Goal: Information Seeking & Learning: Learn about a topic

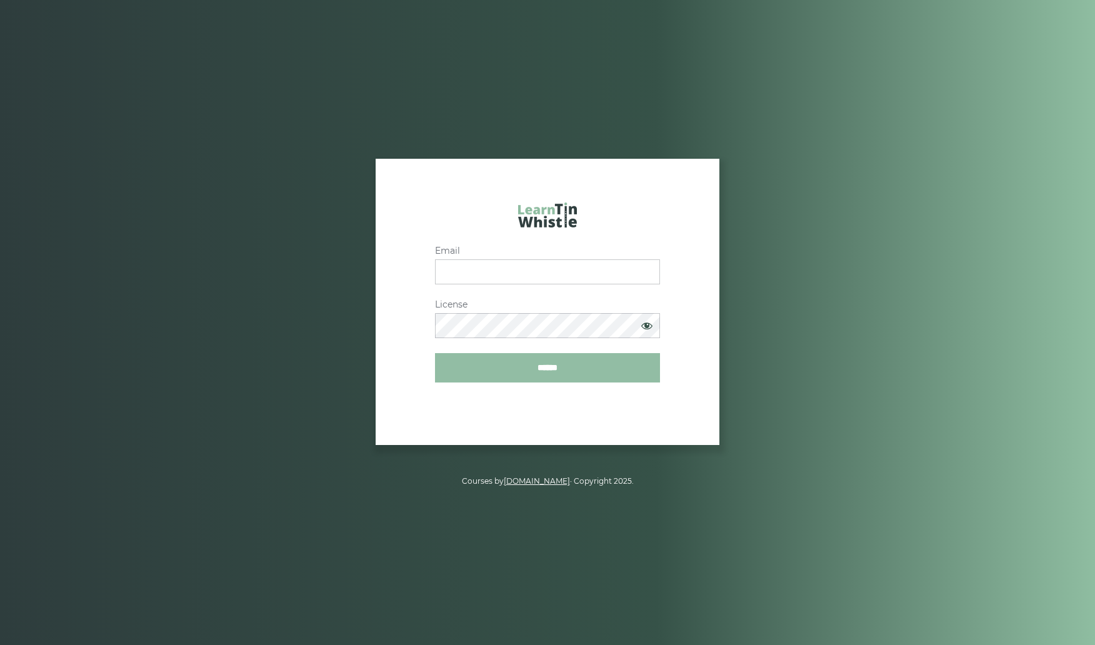
type input "**********"
click at [541, 366] on input "******" at bounding box center [547, 367] width 225 height 29
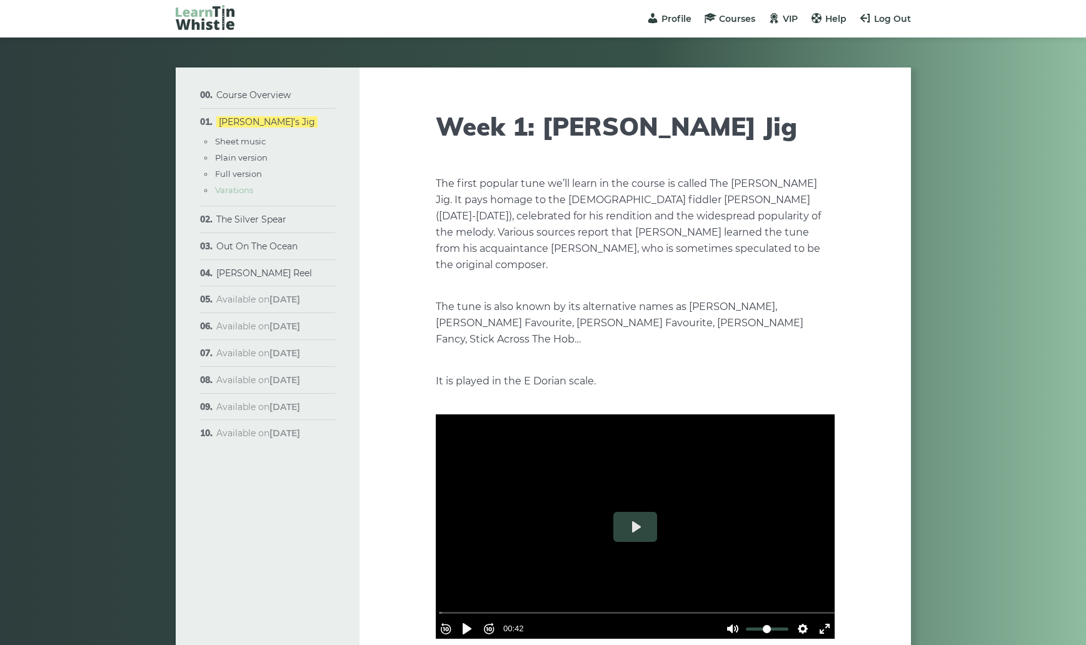
click at [241, 188] on link "Varations" at bounding box center [234, 190] width 38 height 10
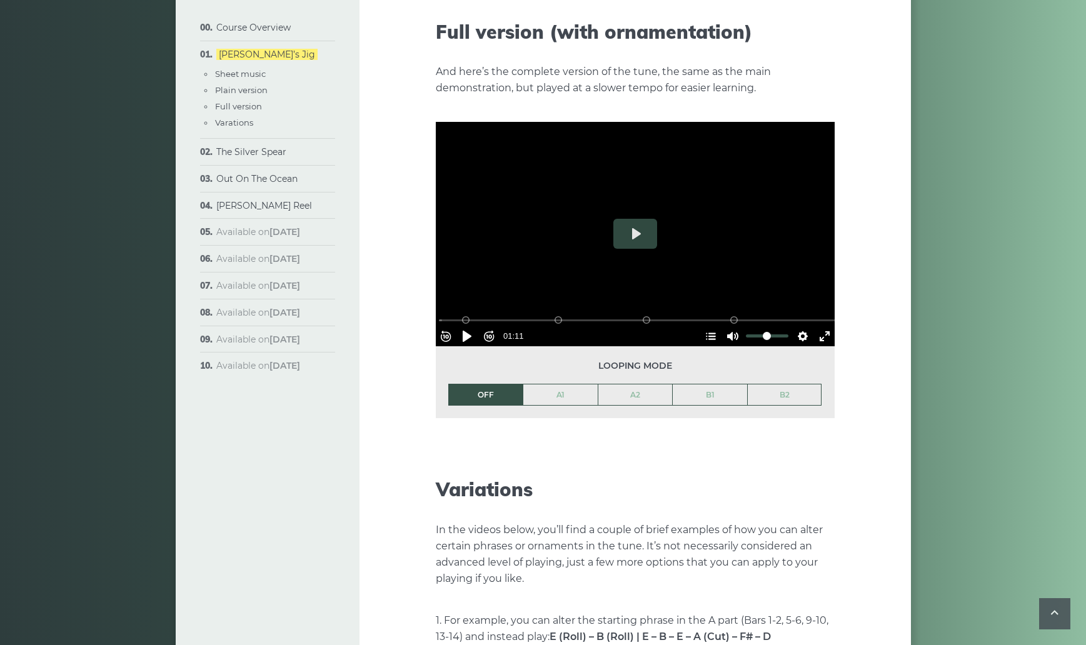
scroll to position [1856, 0]
click at [497, 384] on li "OFF" at bounding box center [485, 395] width 75 height 22
click at [472, 327] on button "Pause Play" at bounding box center [467, 337] width 20 height 20
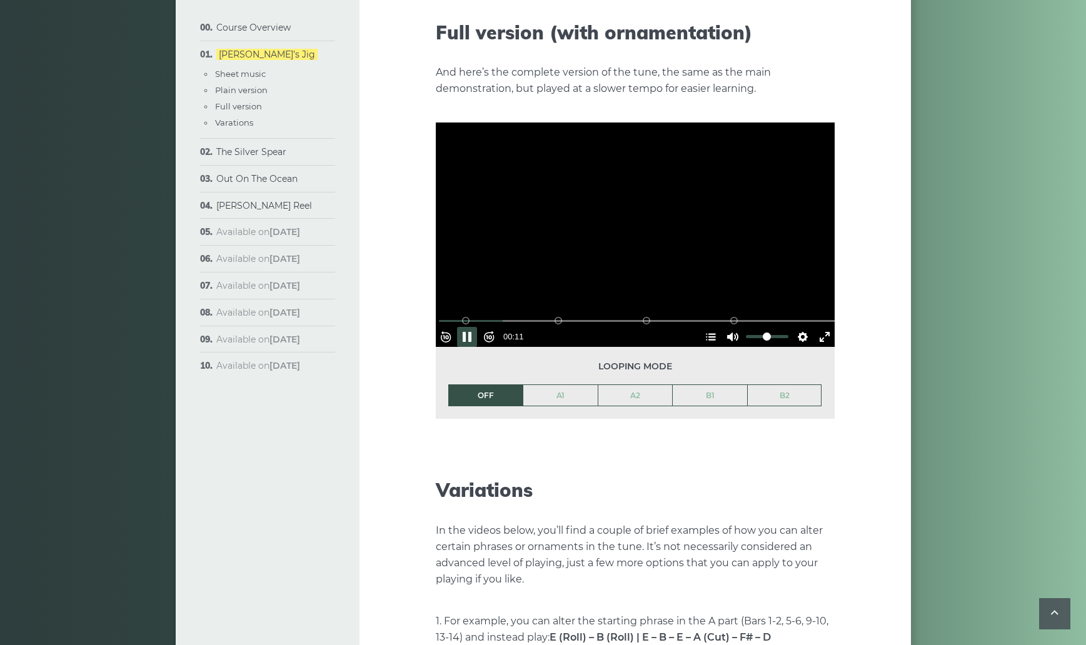
click at [589, 281] on div "Rewind 10s Pause Play Forward 10s % buffered 00:30 B2 (Bars 25-32) B1 (Bars 17-…" at bounding box center [635, 234] width 399 height 224
click at [631, 219] on button "Play" at bounding box center [635, 234] width 44 height 30
click at [753, 264] on div at bounding box center [635, 234] width 399 height 224
click at [782, 331] on input "Volume" at bounding box center [767, 337] width 42 height 12
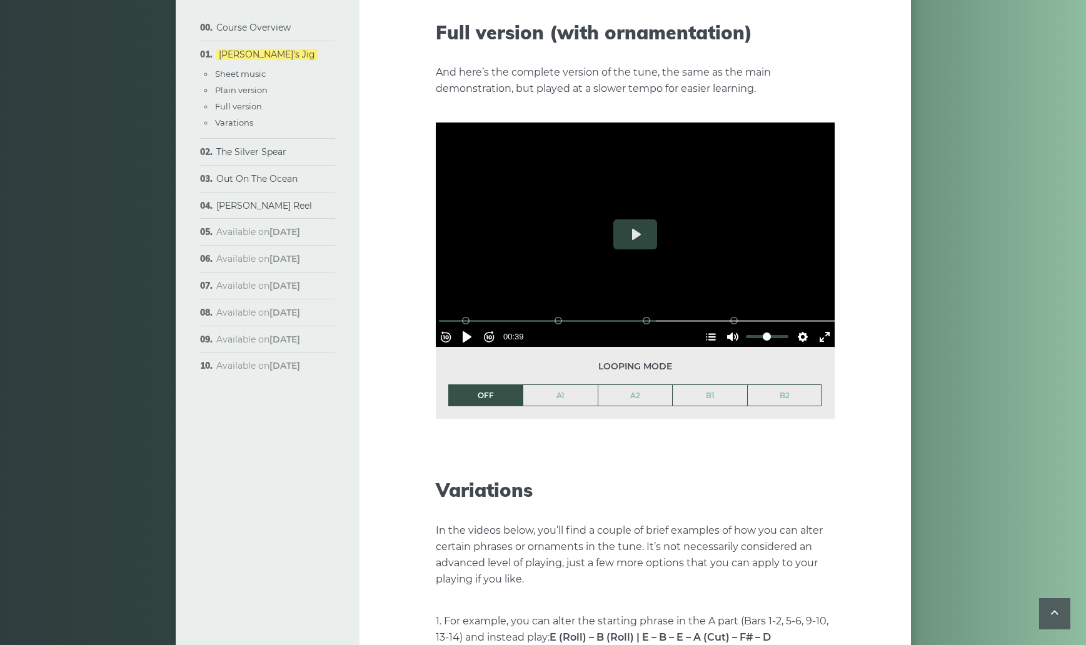
click at [751, 163] on div at bounding box center [635, 234] width 399 height 224
click at [750, 169] on div at bounding box center [635, 234] width 399 height 224
click at [757, 210] on div at bounding box center [635, 234] width 399 height 224
click at [759, 210] on div at bounding box center [635, 234] width 399 height 224
click at [448, 315] on input "Seek" at bounding box center [637, 321] width 397 height 12
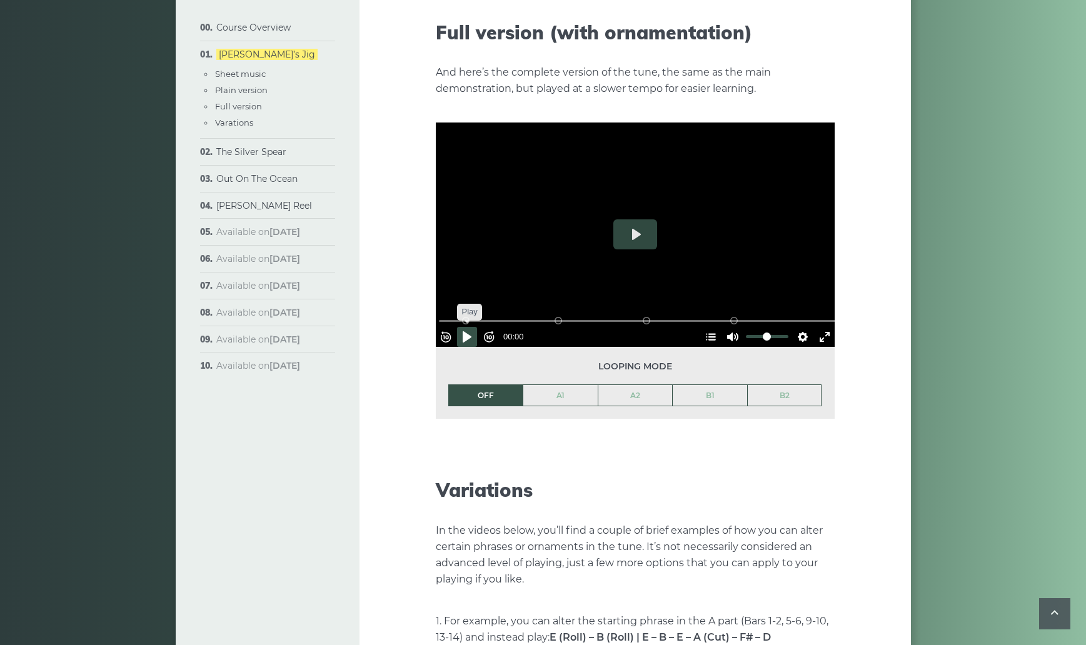
click at [471, 327] on button "Pause Play" at bounding box center [467, 337] width 20 height 20
click at [782, 331] on input "Volume" at bounding box center [767, 337] width 42 height 12
click at [694, 216] on div at bounding box center [635, 234] width 399 height 224
click at [630, 219] on button "Play" at bounding box center [635, 234] width 44 height 30
click at [708, 385] on link "B1" at bounding box center [709, 395] width 74 height 21
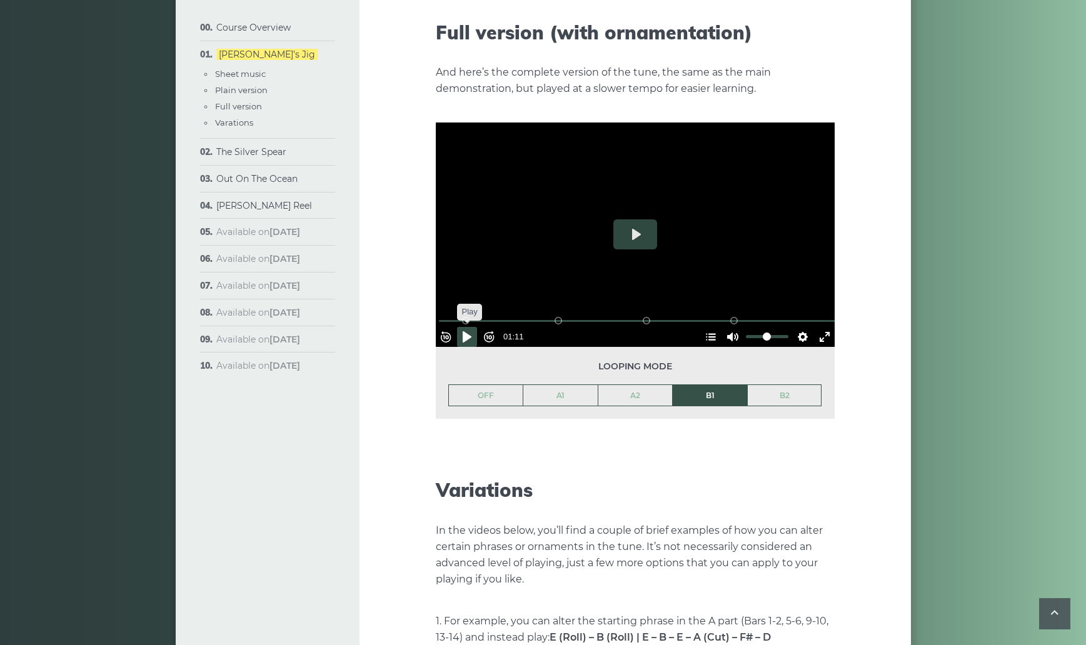
click at [470, 327] on button "Pause Play" at bounding box center [467, 337] width 20 height 20
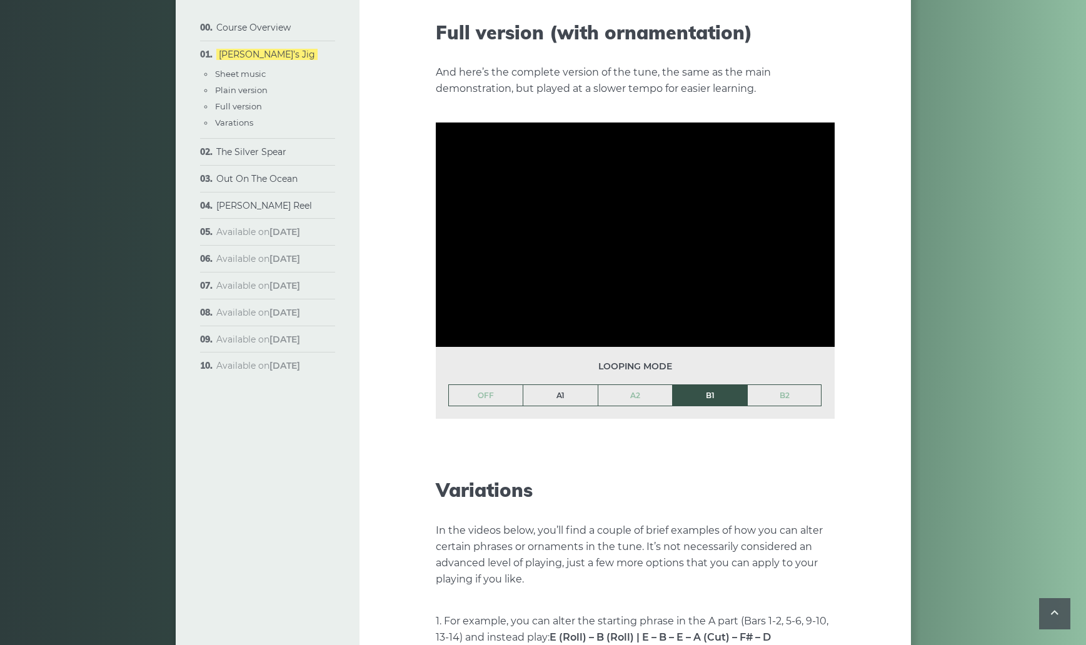
click at [544, 385] on link "A1" at bounding box center [560, 395] width 74 height 21
click at [492, 385] on link "OFF" at bounding box center [486, 395] width 74 height 21
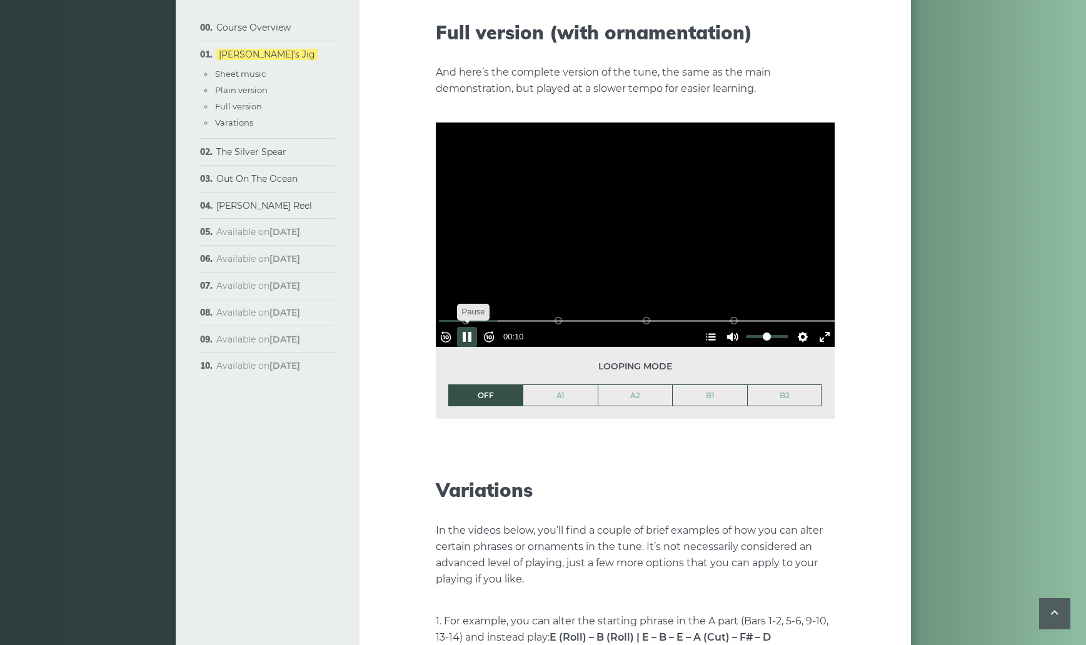
click at [472, 327] on button "Pause Play" at bounding box center [467, 337] width 20 height 20
type input "*****"
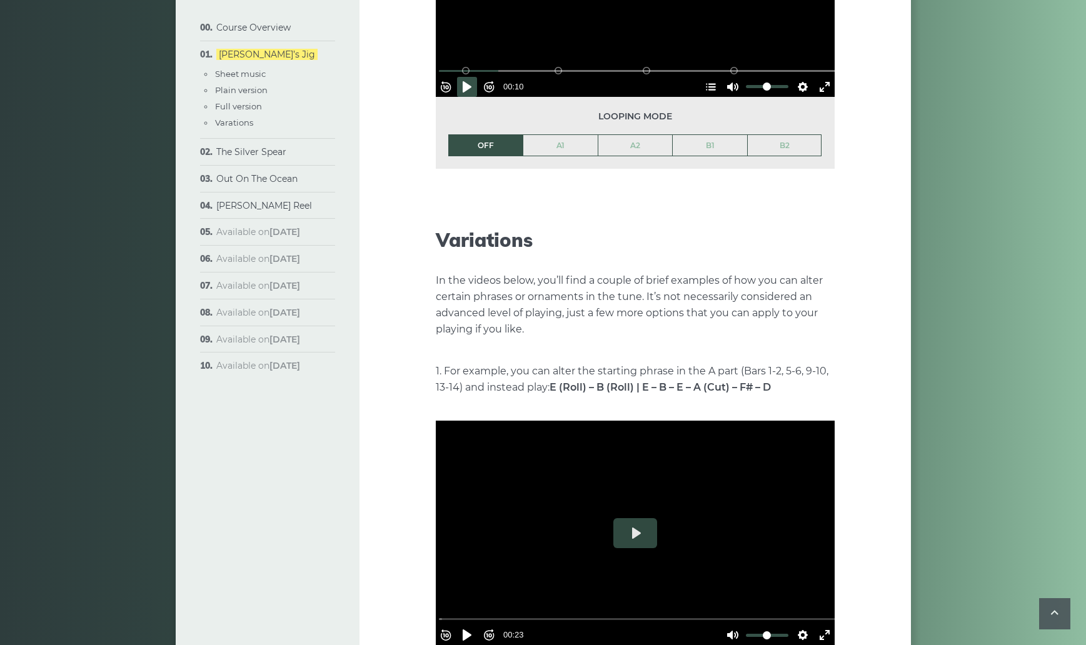
scroll to position [2168, 0]
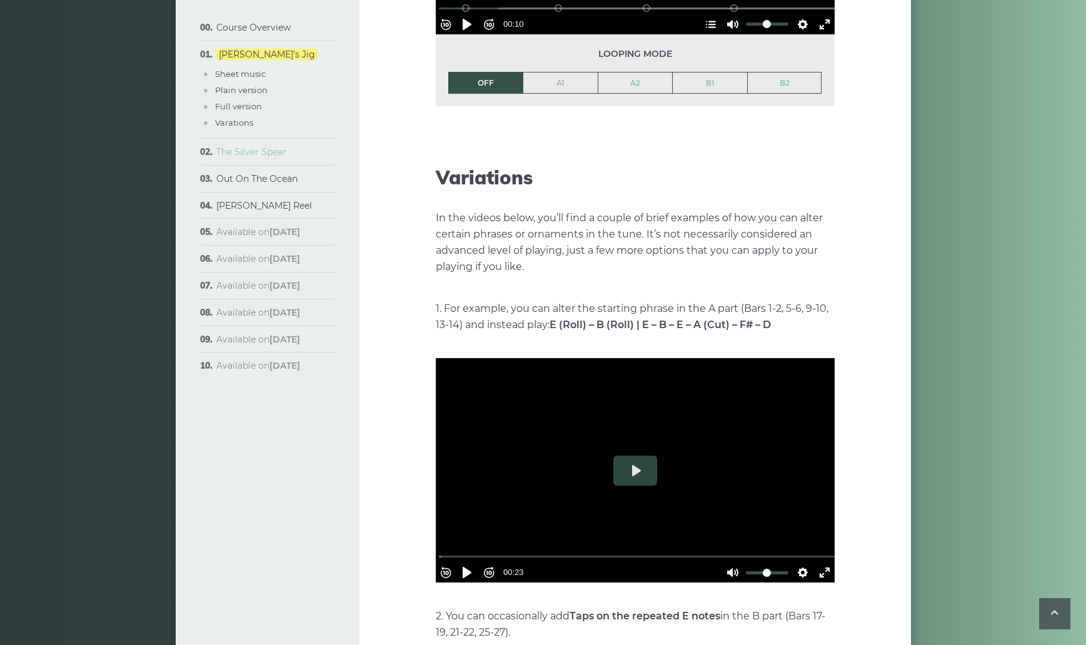
click at [255, 151] on link "The Silver Spear" at bounding box center [251, 151] width 70 height 11
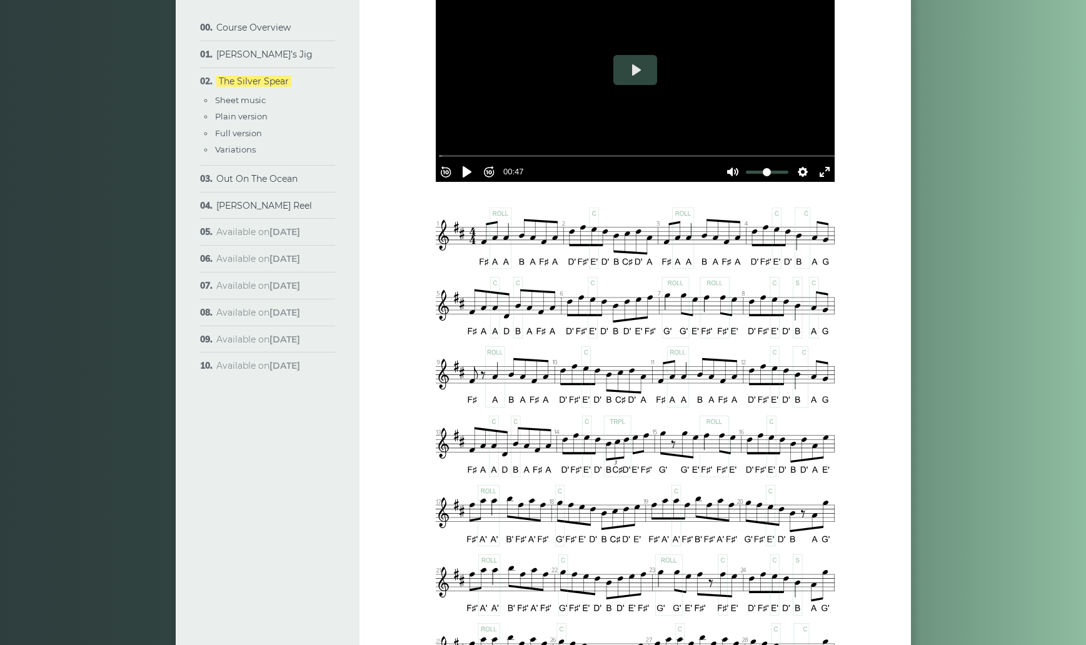
scroll to position [437, 0]
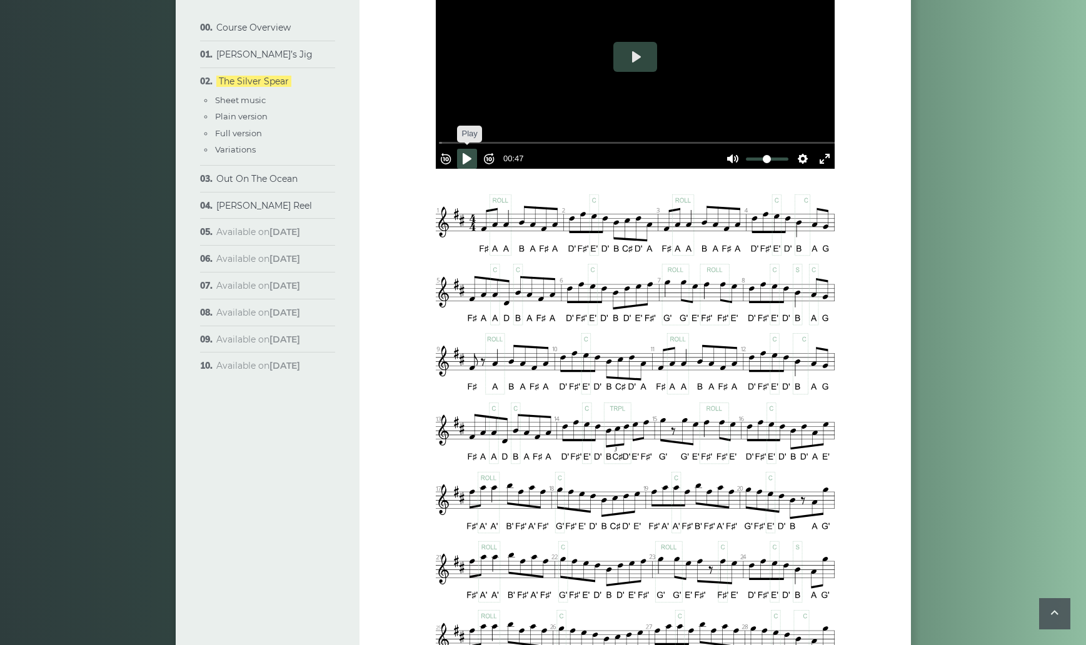
click at [470, 151] on button "Pause Play" at bounding box center [467, 159] width 20 height 20
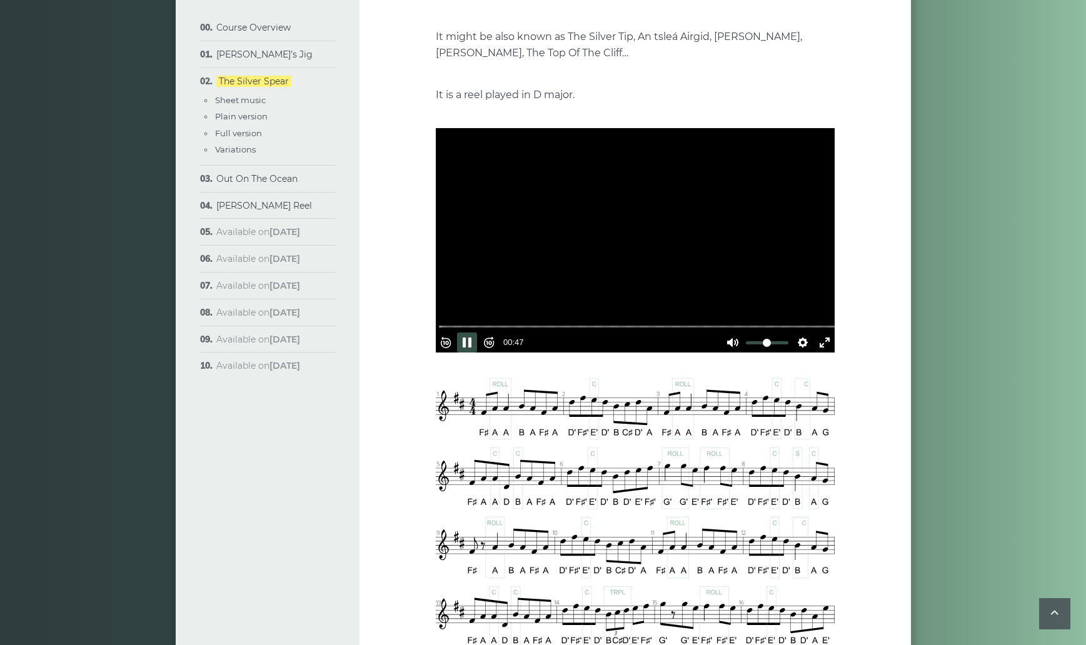
scroll to position [250, 0]
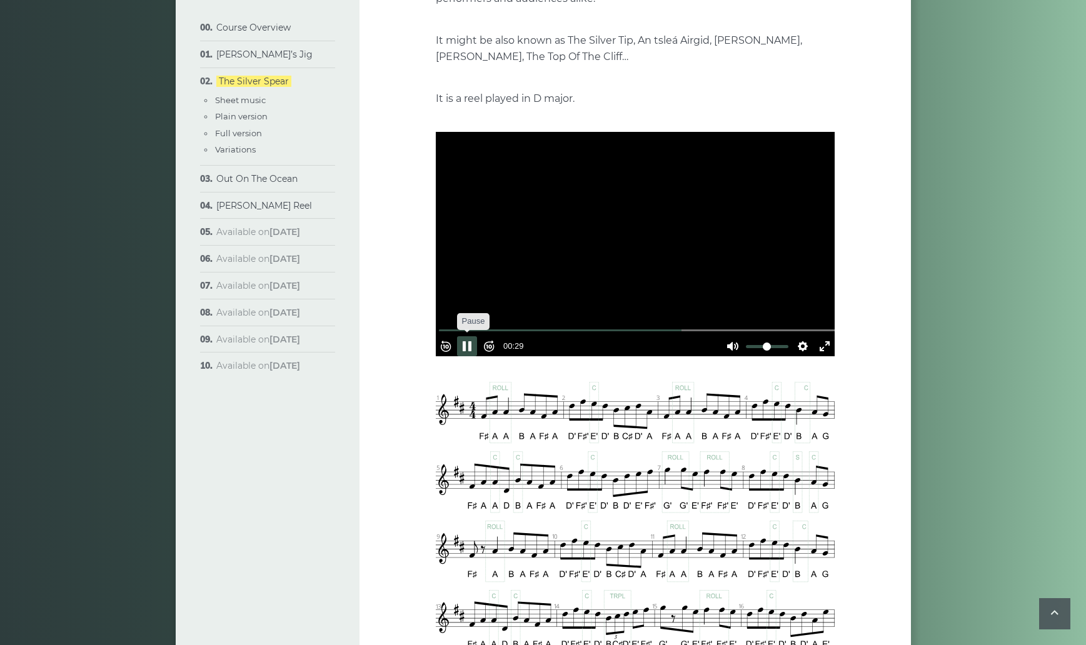
click at [473, 343] on button "Pause Play" at bounding box center [467, 346] width 20 height 20
click at [444, 324] on input "Seek" at bounding box center [637, 330] width 397 height 12
click at [800, 341] on button "Settings" at bounding box center [802, 346] width 20 height 20
click at [799, 307] on button "Speed Normal" at bounding box center [767, 315] width 86 height 19
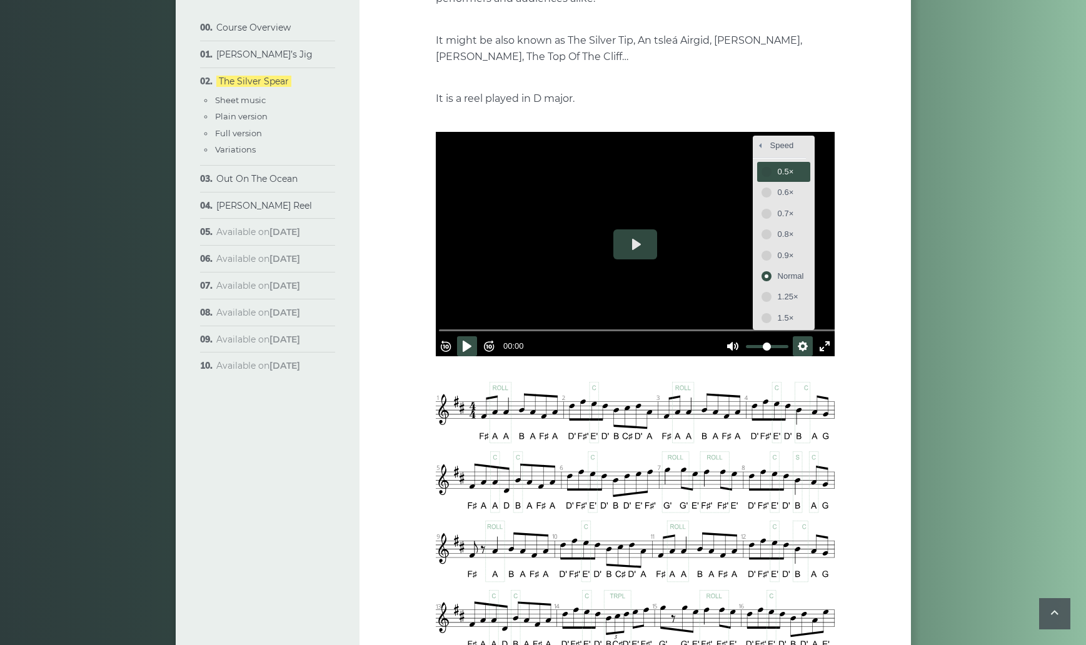
click at [777, 171] on span "0.5×" at bounding box center [790, 172] width 26 height 14
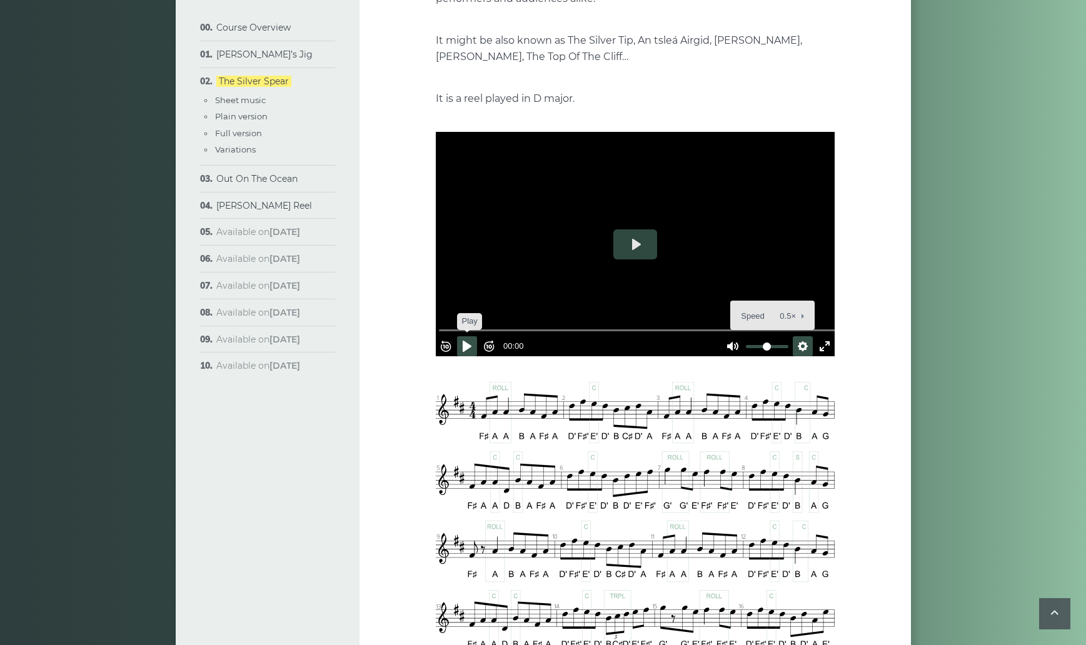
click at [471, 339] on button "Pause Play" at bounding box center [467, 346] width 20 height 20
click at [797, 341] on button "Settings" at bounding box center [802, 346] width 20 height 20
click at [796, 307] on button "Speed 0.5×" at bounding box center [772, 315] width 76 height 19
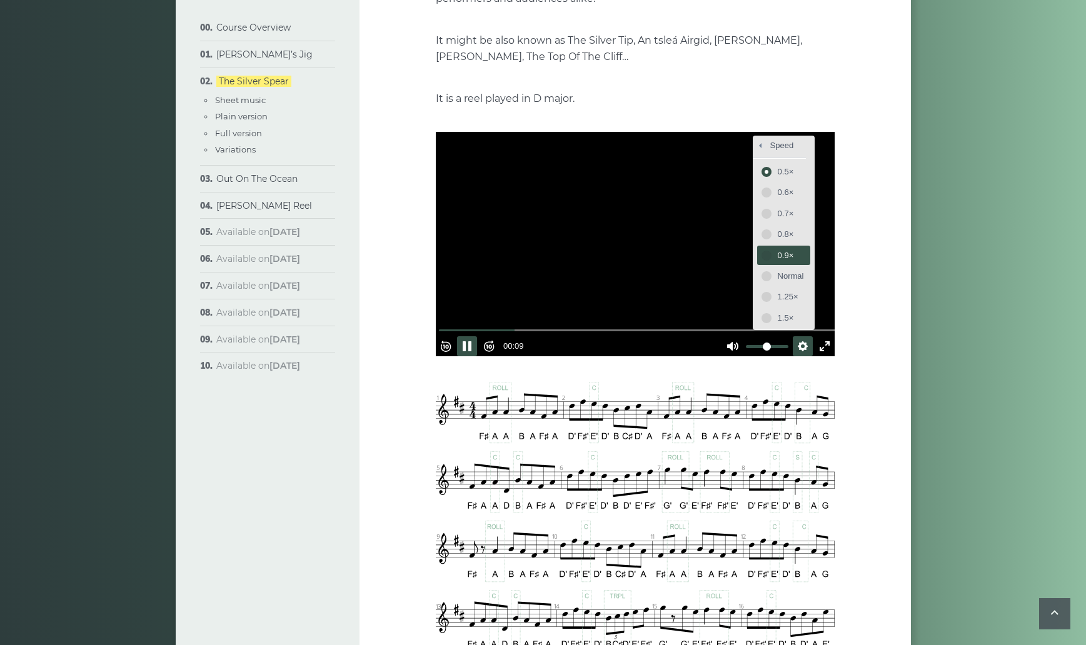
click at [777, 252] on span "0.9×" at bounding box center [790, 256] width 26 height 14
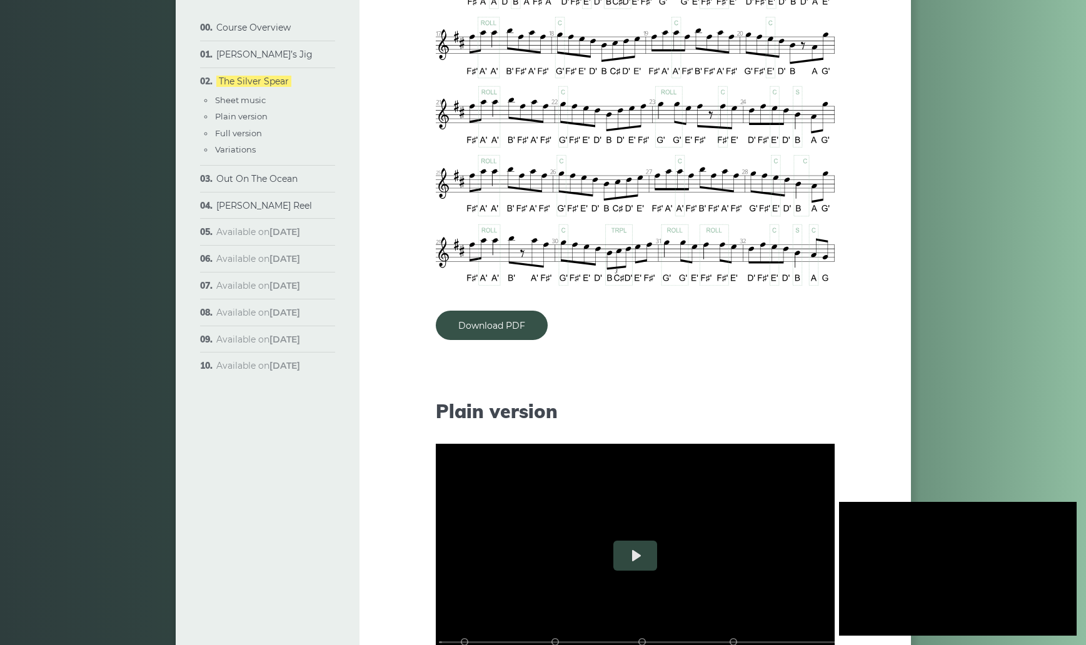
scroll to position [904, 0]
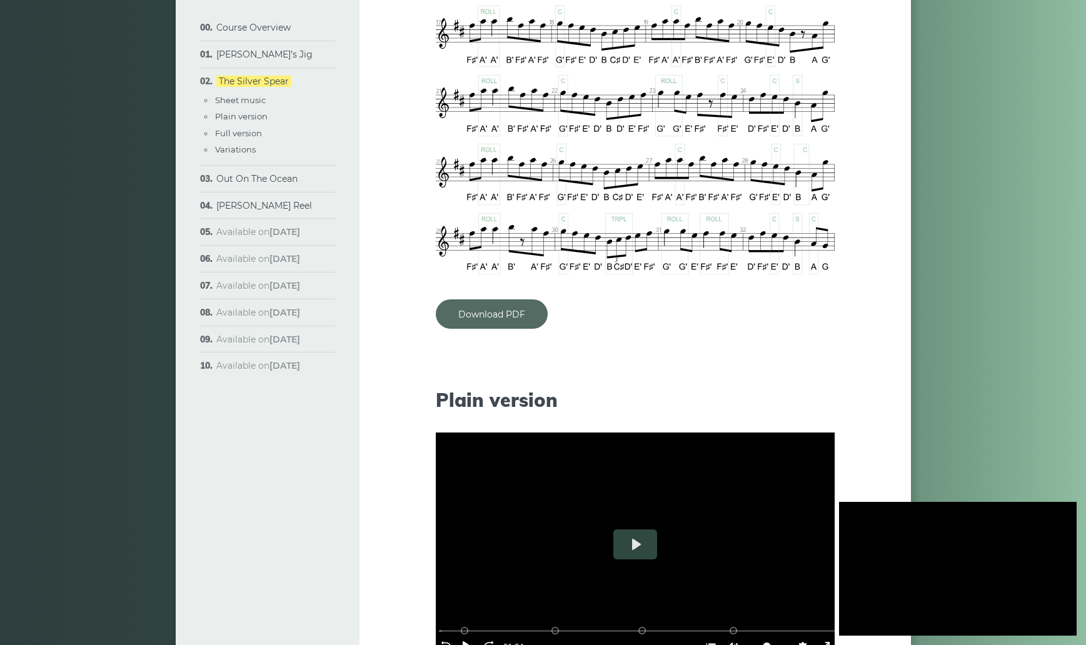
click at [498, 314] on link "Download PDF" at bounding box center [492, 313] width 112 height 29
type input "***"
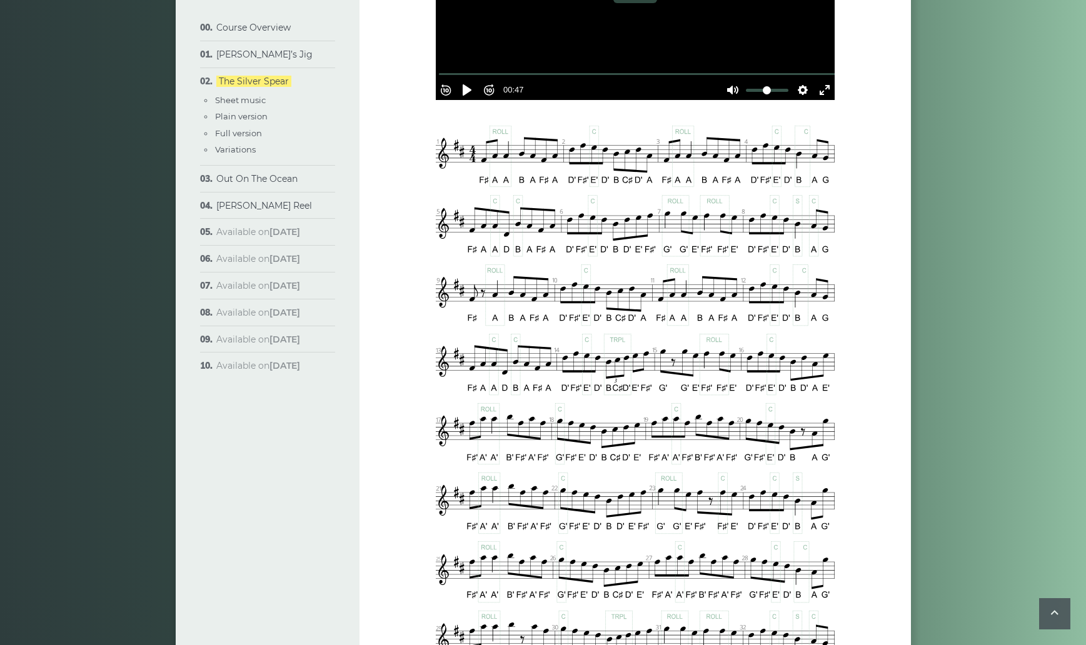
scroll to position [529, 0]
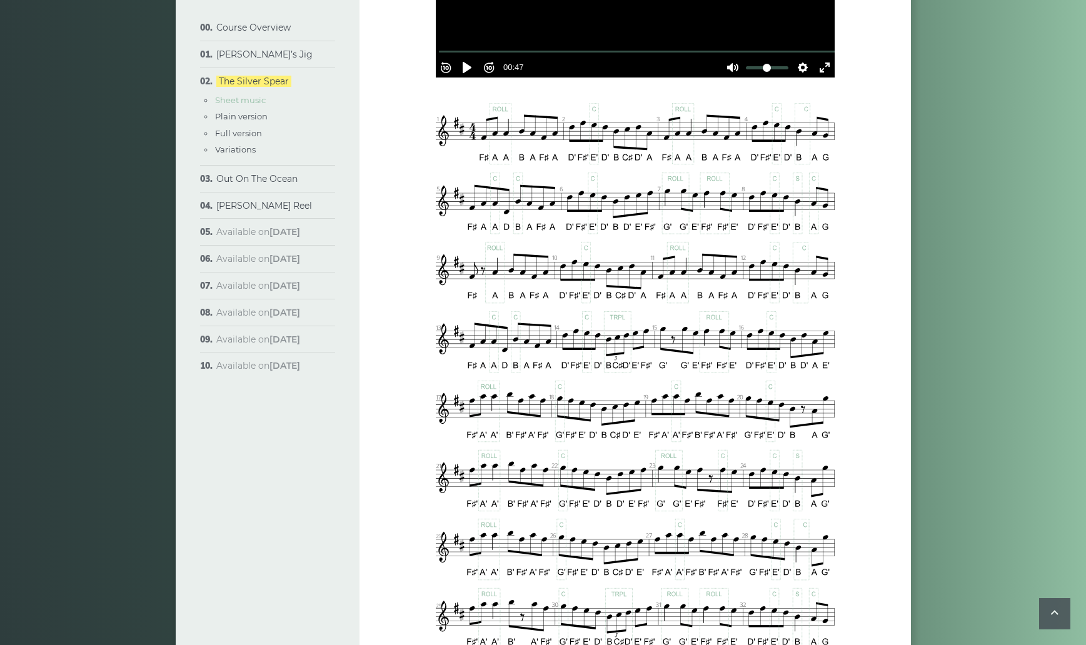
click at [235, 98] on link "Sheet music" at bounding box center [240, 100] width 51 height 10
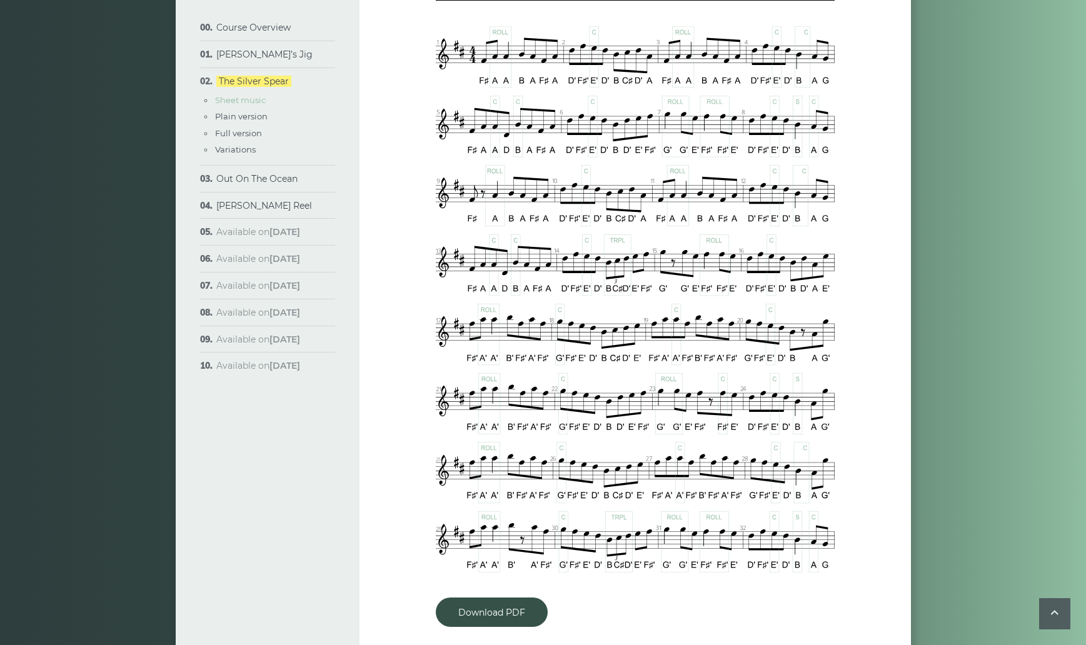
scroll to position [607, 0]
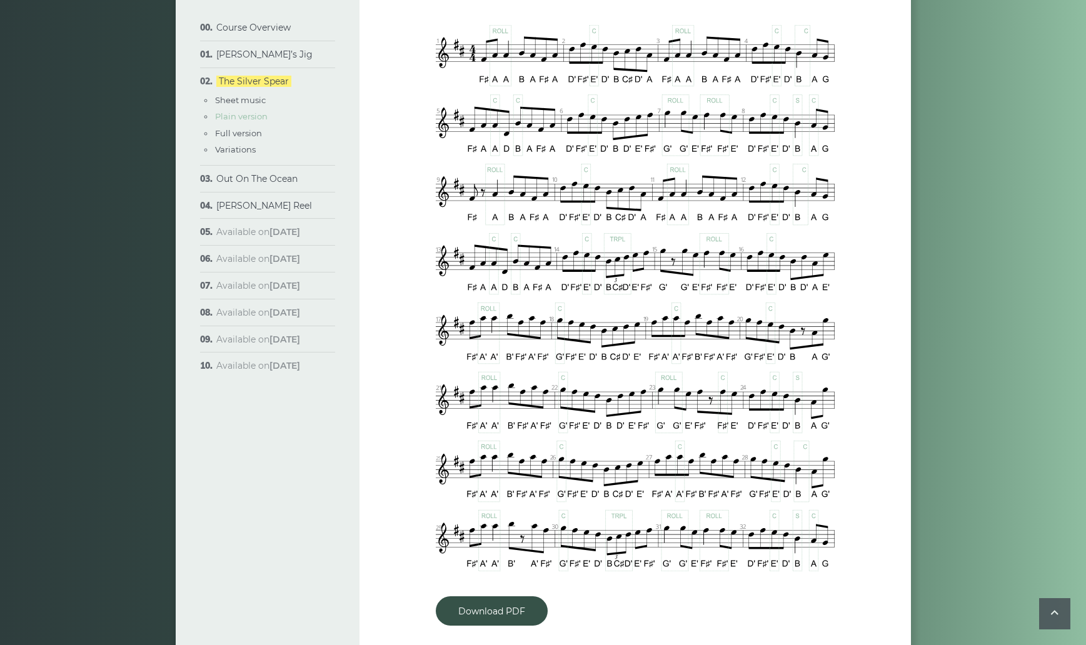
click at [235, 115] on link "Plain version" at bounding box center [241, 116] width 52 height 10
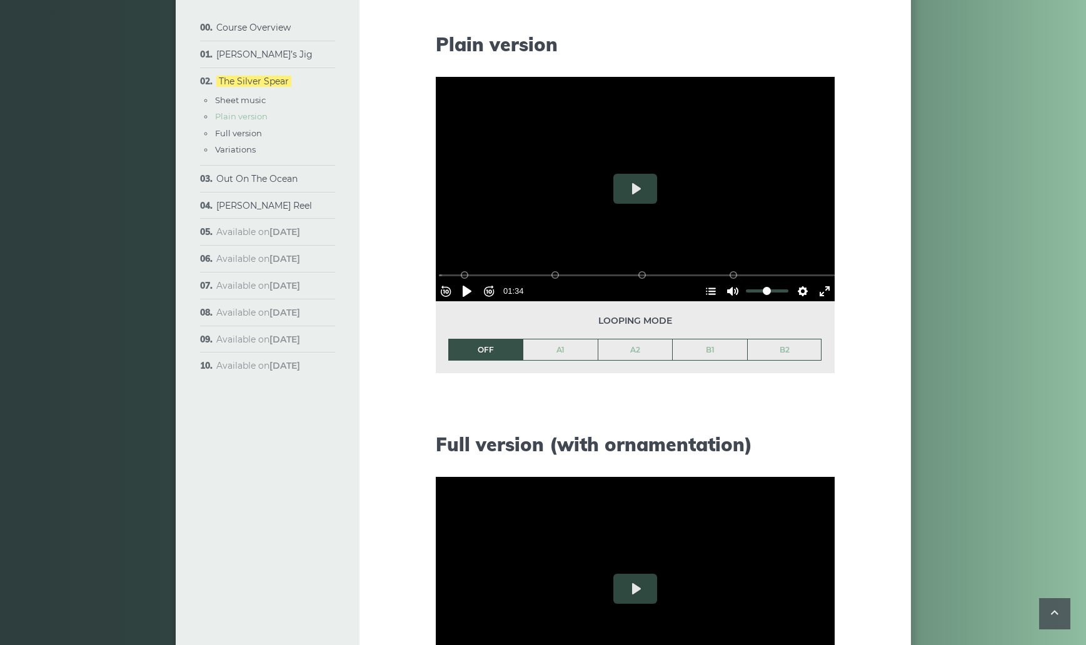
scroll to position [1267, 0]
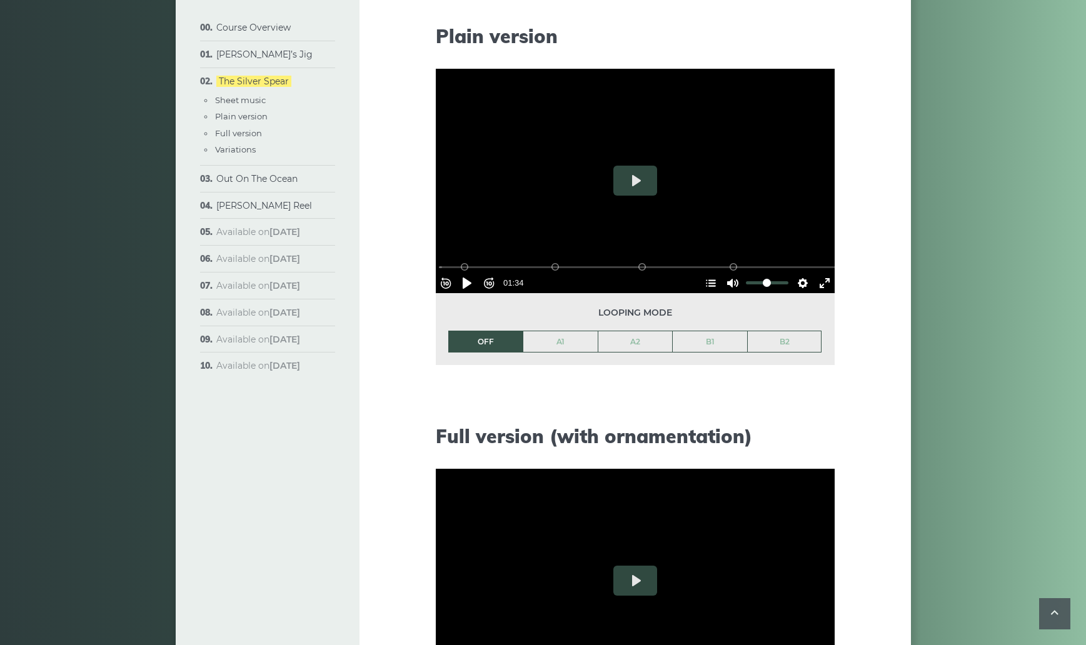
click at [466, 342] on li "OFF" at bounding box center [485, 342] width 75 height 22
click at [631, 179] on button "Play" at bounding box center [635, 181] width 44 height 30
click at [475, 279] on button "Pause Play" at bounding box center [467, 283] width 20 height 20
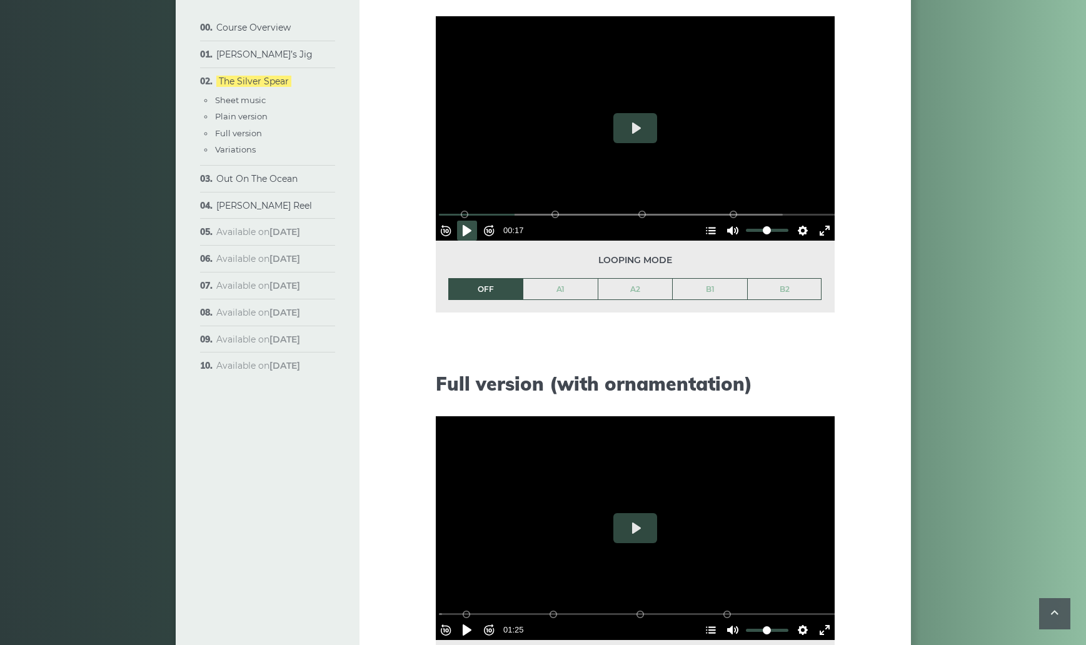
scroll to position [1080, 0]
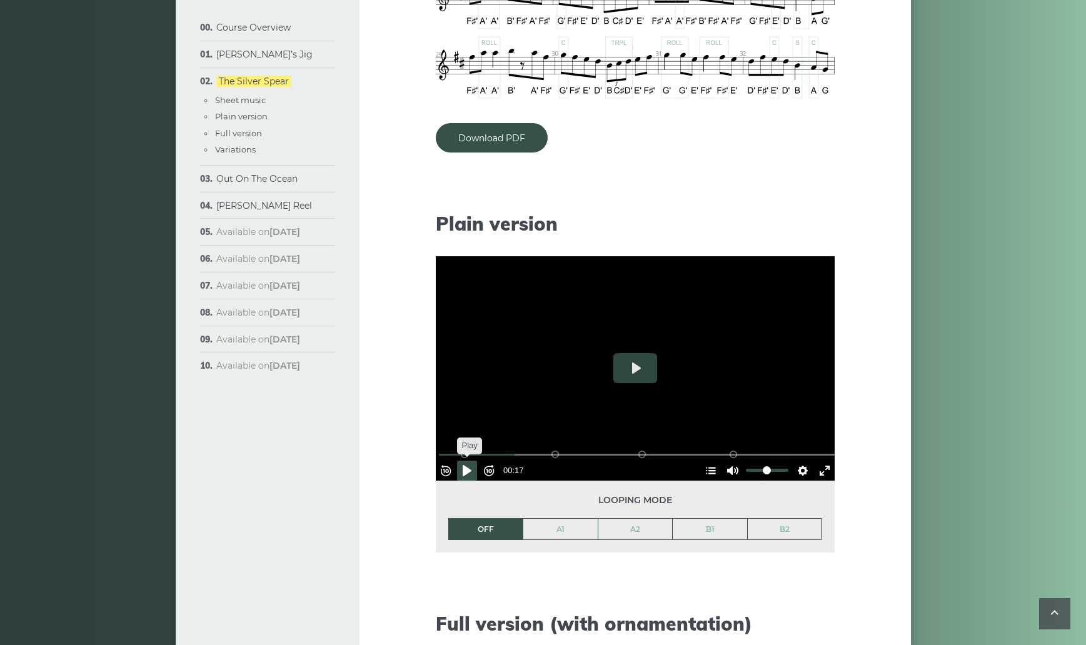
click at [472, 465] on button "Pause Play" at bounding box center [467, 471] width 20 height 20
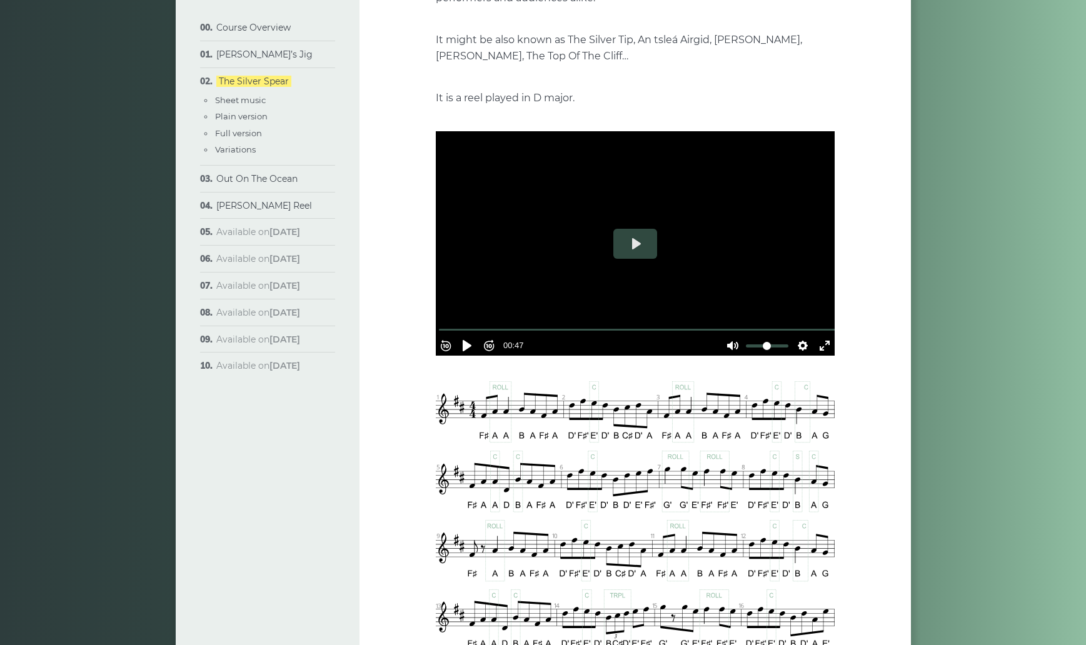
scroll to position [279, 0]
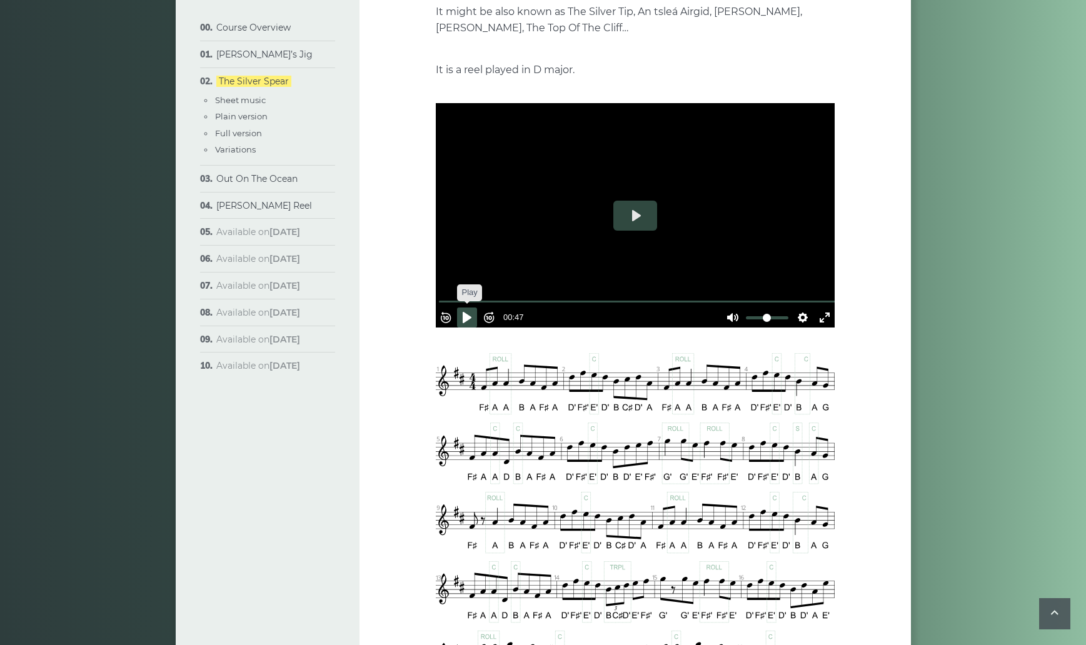
click at [472, 312] on button "Pause Play" at bounding box center [467, 317] width 20 height 20
type input "*****"
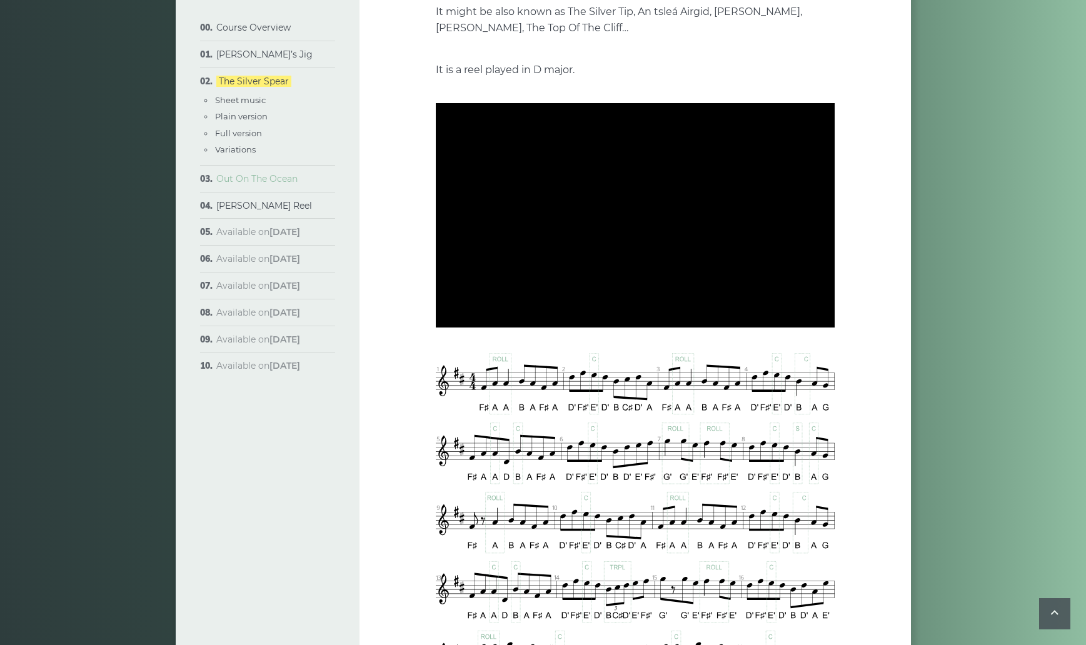
click at [229, 177] on link "Out On The Ocean" at bounding box center [256, 178] width 81 height 11
type input "****"
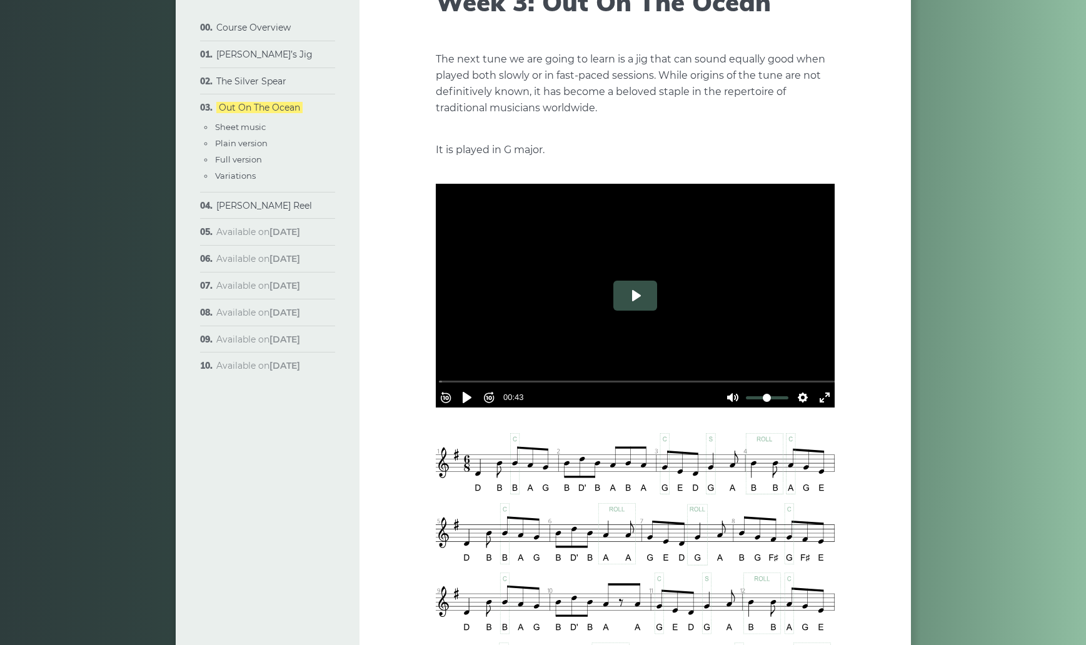
scroll to position [125, 0]
click at [635, 299] on button "Play" at bounding box center [635, 295] width 44 height 30
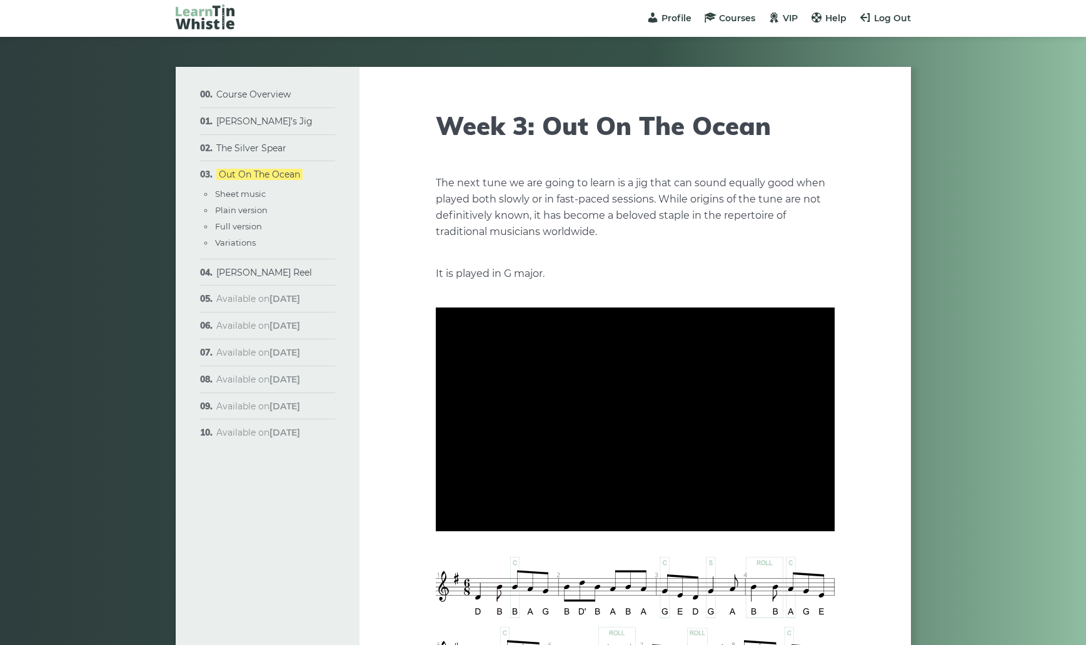
scroll to position [0, 0]
click at [242, 269] on link "[PERSON_NAME] Reel" at bounding box center [264, 272] width 96 height 11
type input "*****"
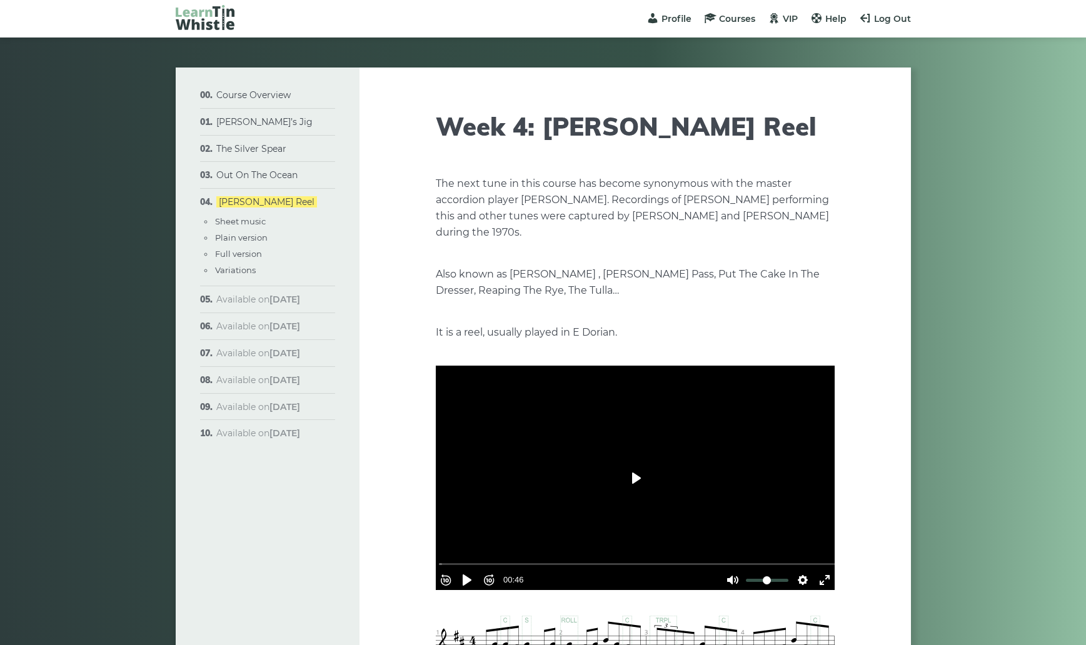
click at [636, 481] on button "Play" at bounding box center [635, 478] width 44 height 30
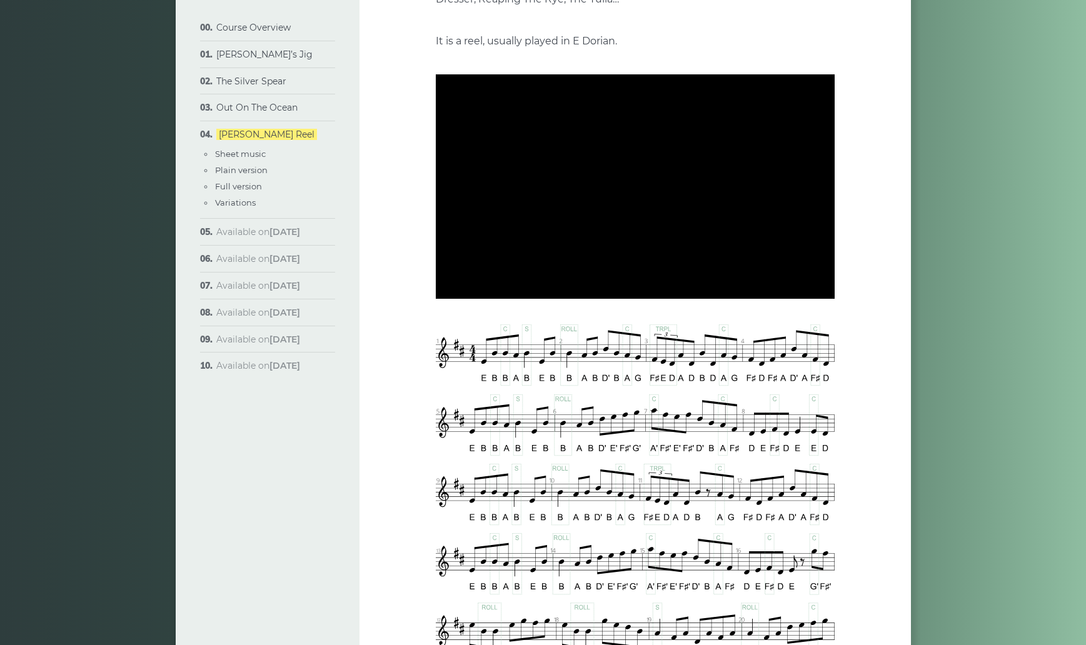
scroll to position [312, 0]
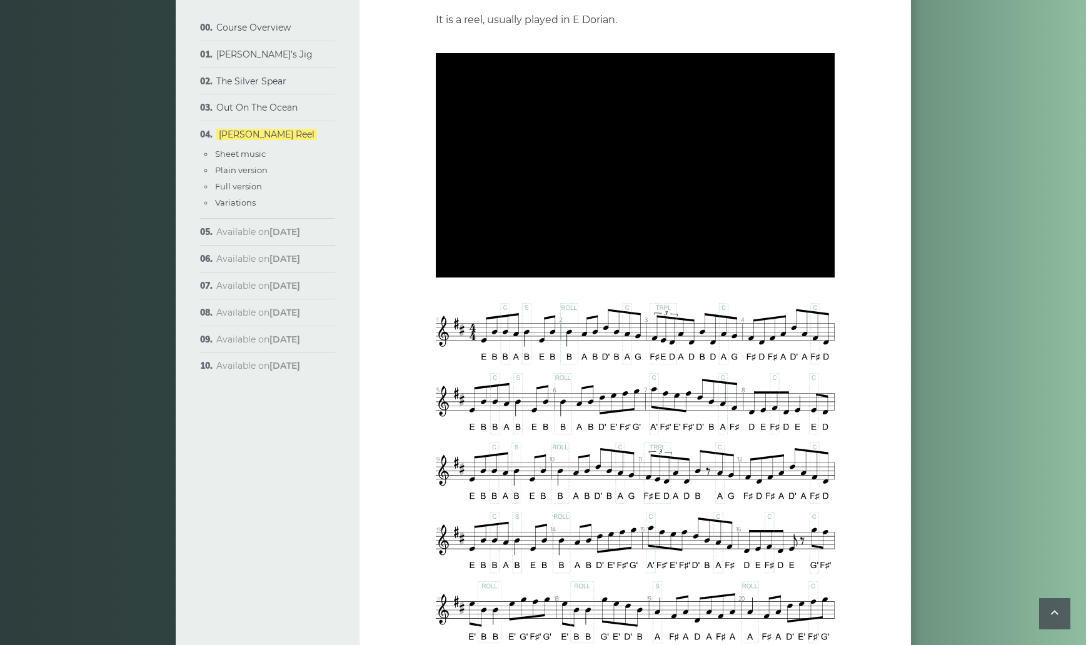
type input "***"
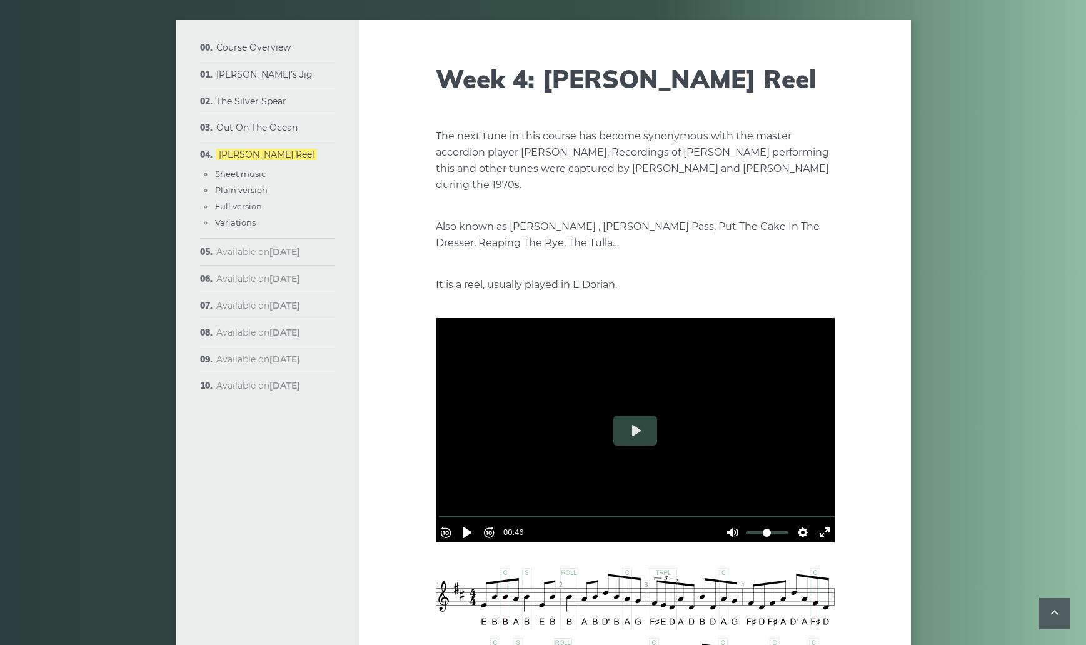
scroll to position [0, 0]
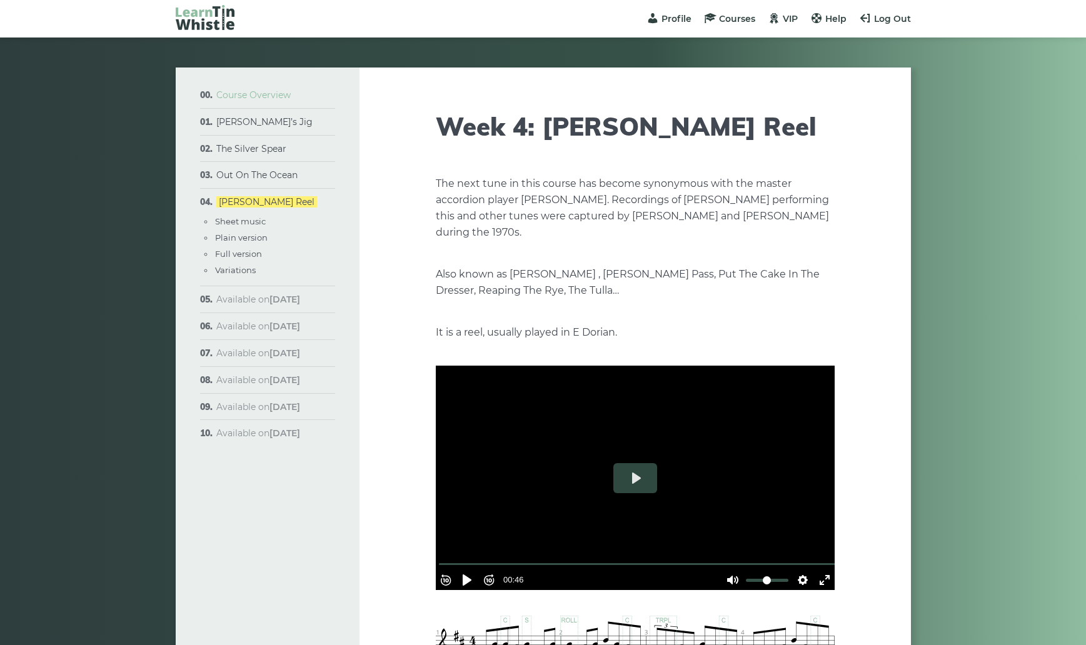
click at [231, 96] on link "Course Overview" at bounding box center [253, 94] width 74 height 11
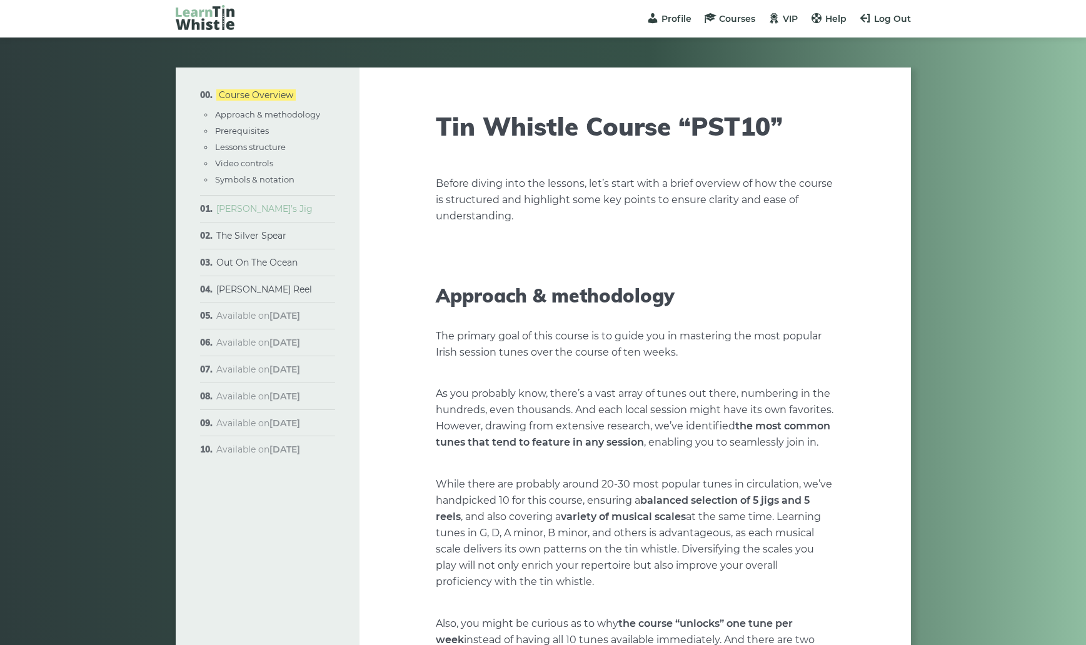
click at [232, 209] on link "[PERSON_NAME]’s Jig" at bounding box center [264, 208] width 96 height 11
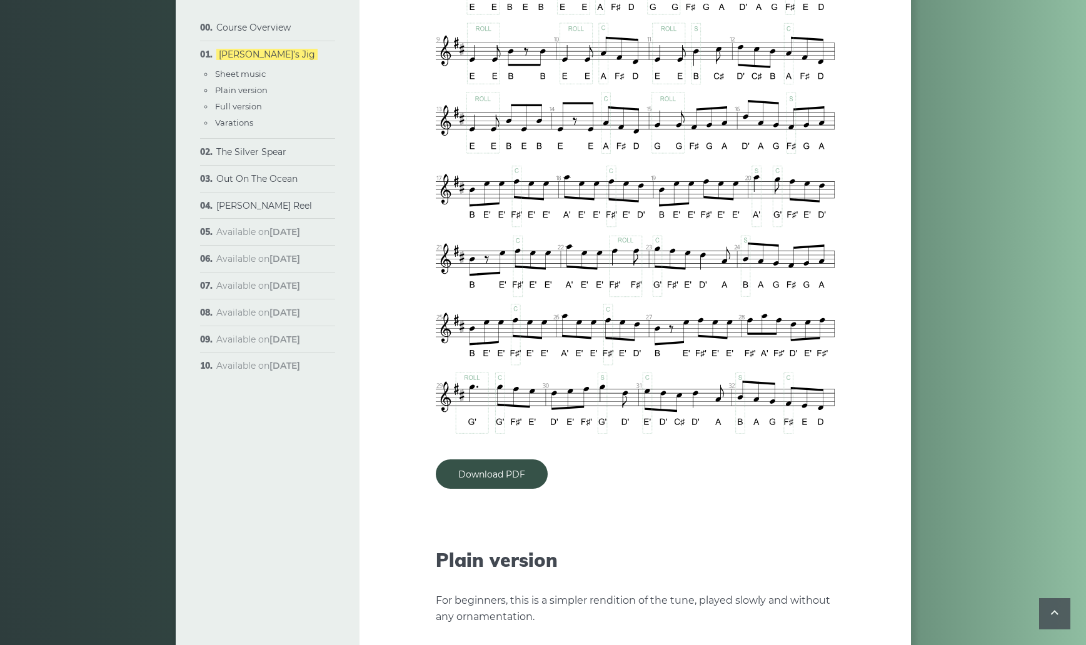
scroll to position [1000, 0]
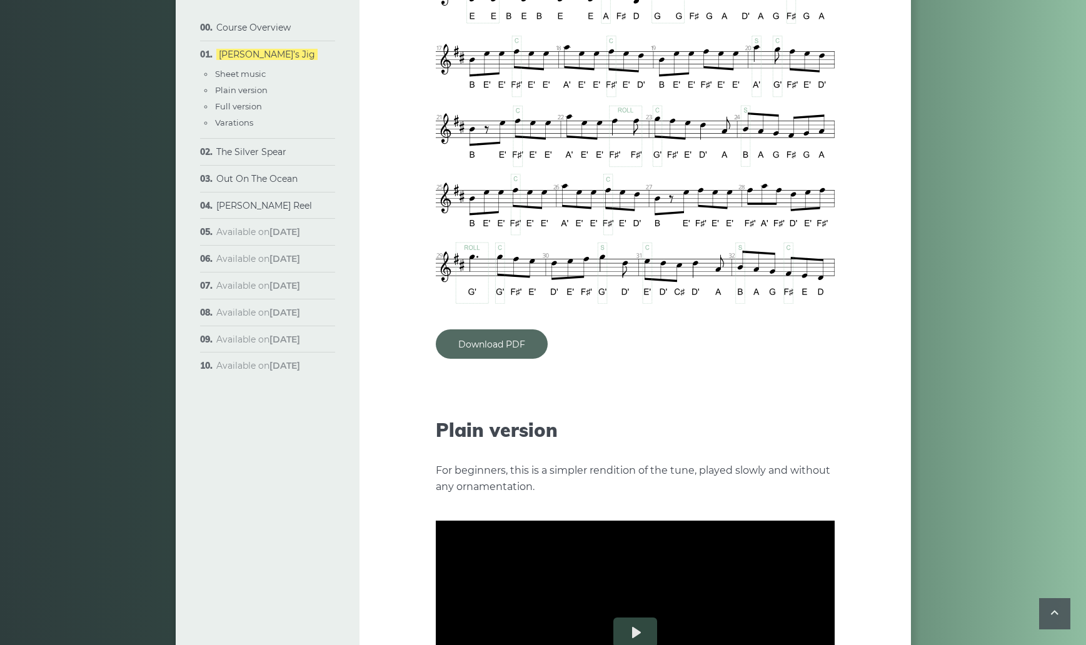
click at [479, 329] on link "Download PDF" at bounding box center [492, 343] width 112 height 29
click at [238, 147] on link "The Silver Spear" at bounding box center [251, 151] width 70 height 11
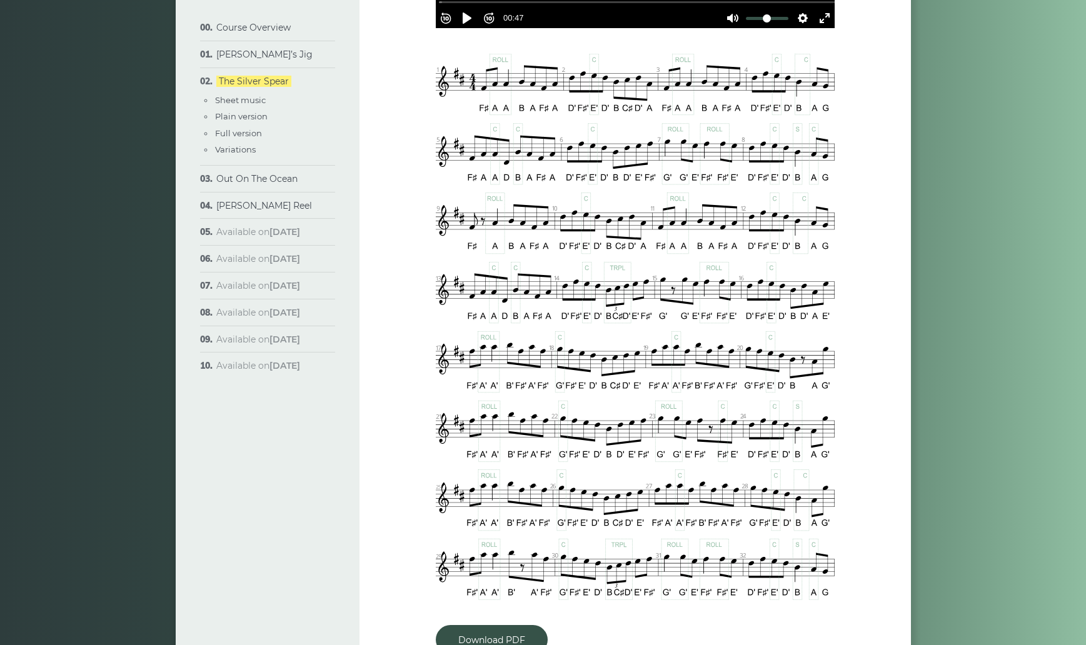
scroll to position [812, 0]
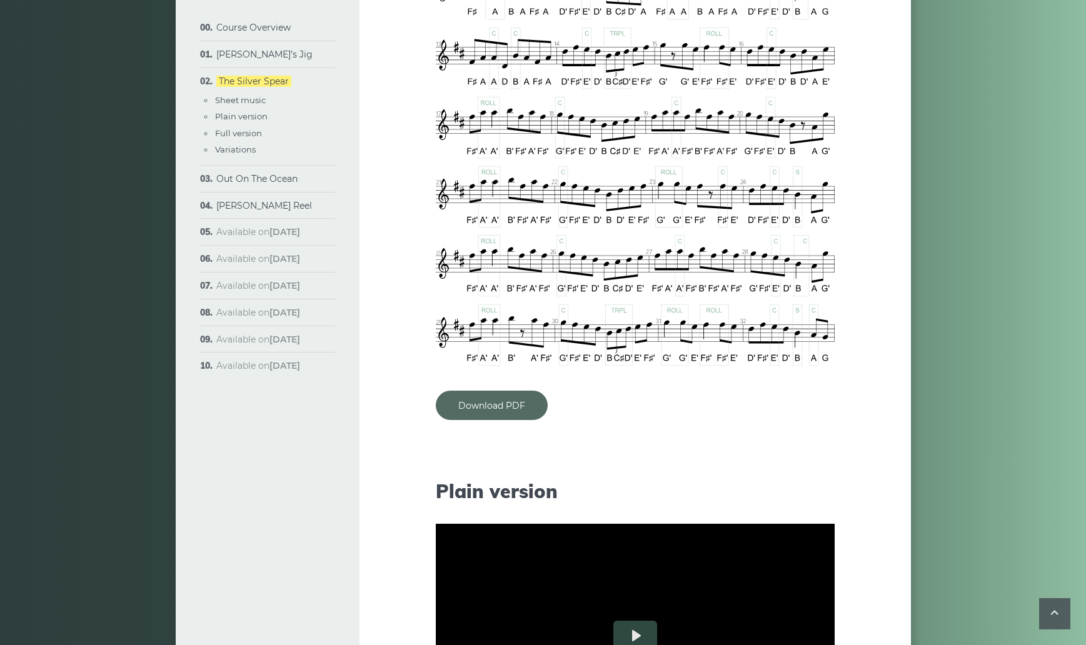
click at [485, 408] on link "Download PDF" at bounding box center [492, 405] width 112 height 29
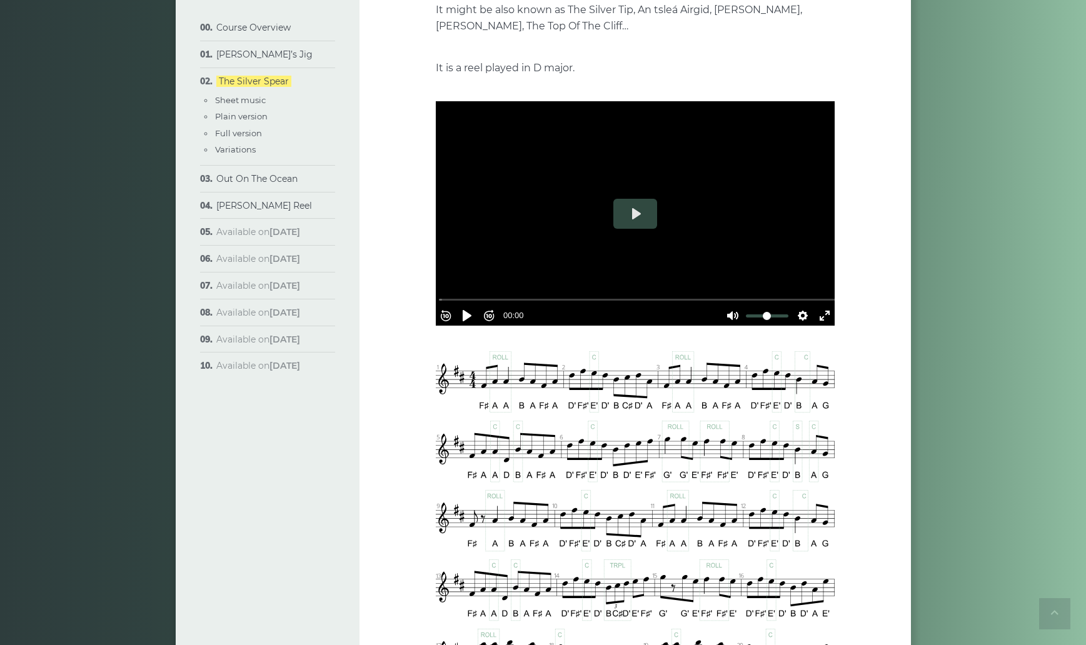
scroll to position [187, 0]
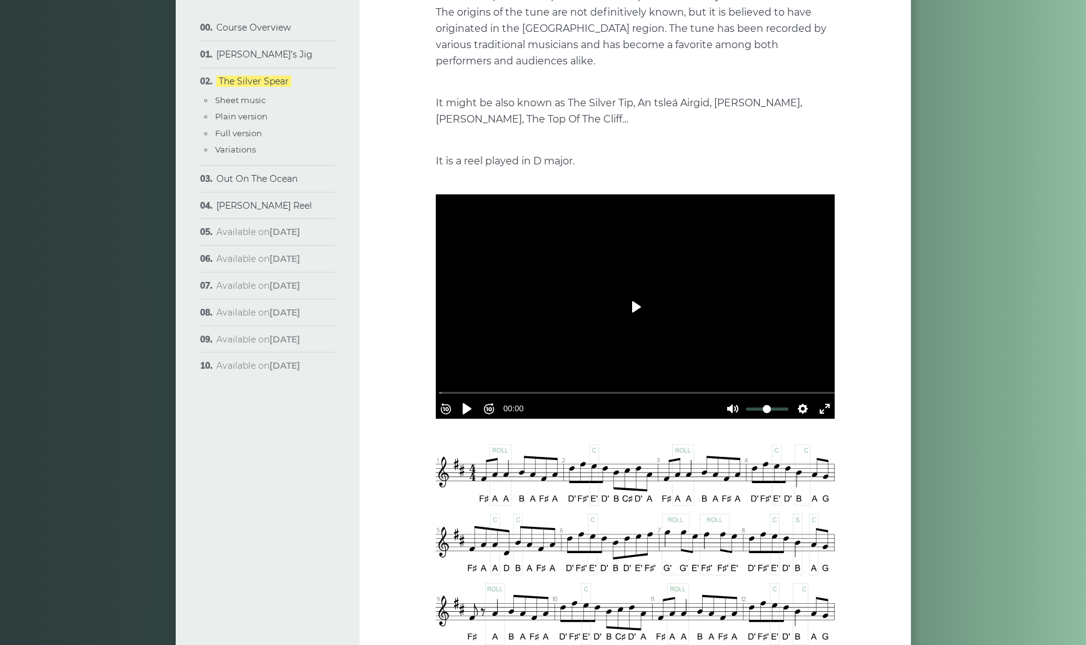
click at [639, 312] on button "Play" at bounding box center [635, 307] width 44 height 30
click at [603, 276] on div at bounding box center [635, 306] width 399 height 224
type input "*****"
